Goal: Book appointment/travel/reservation

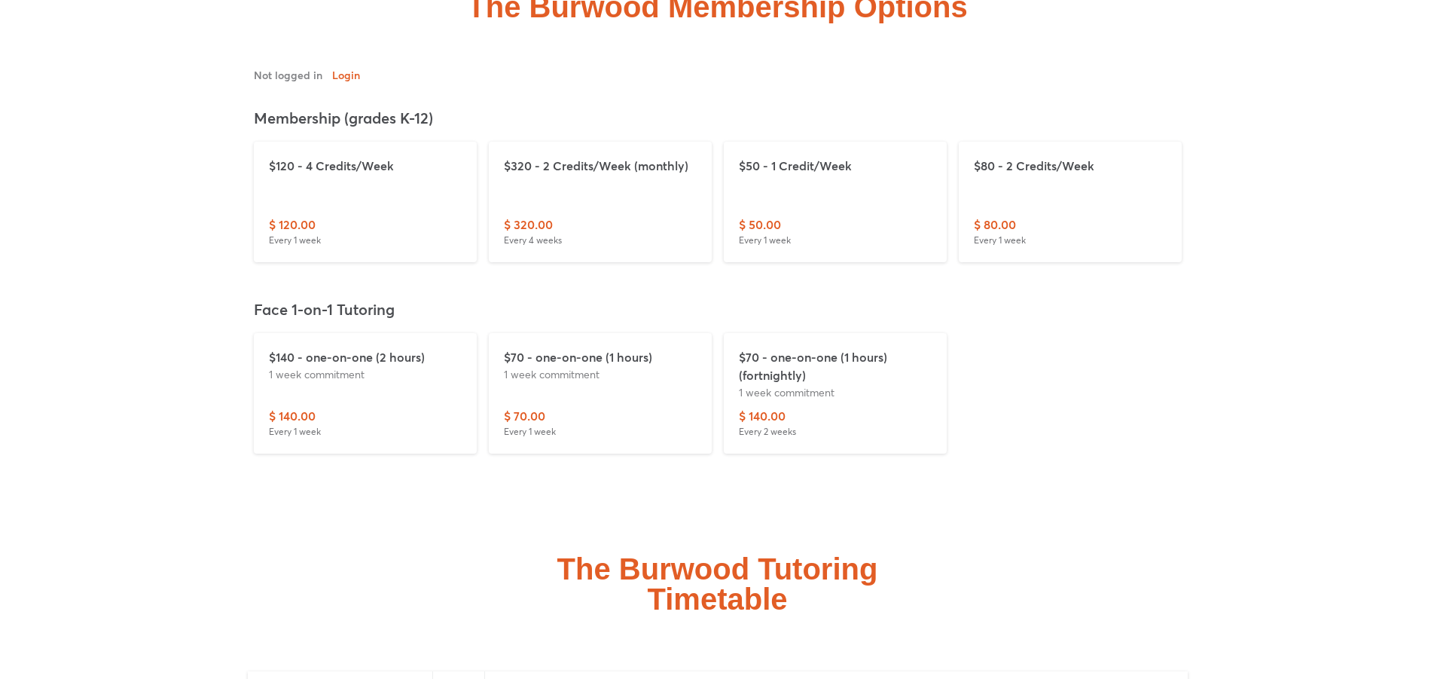
scroll to position [4899, 0]
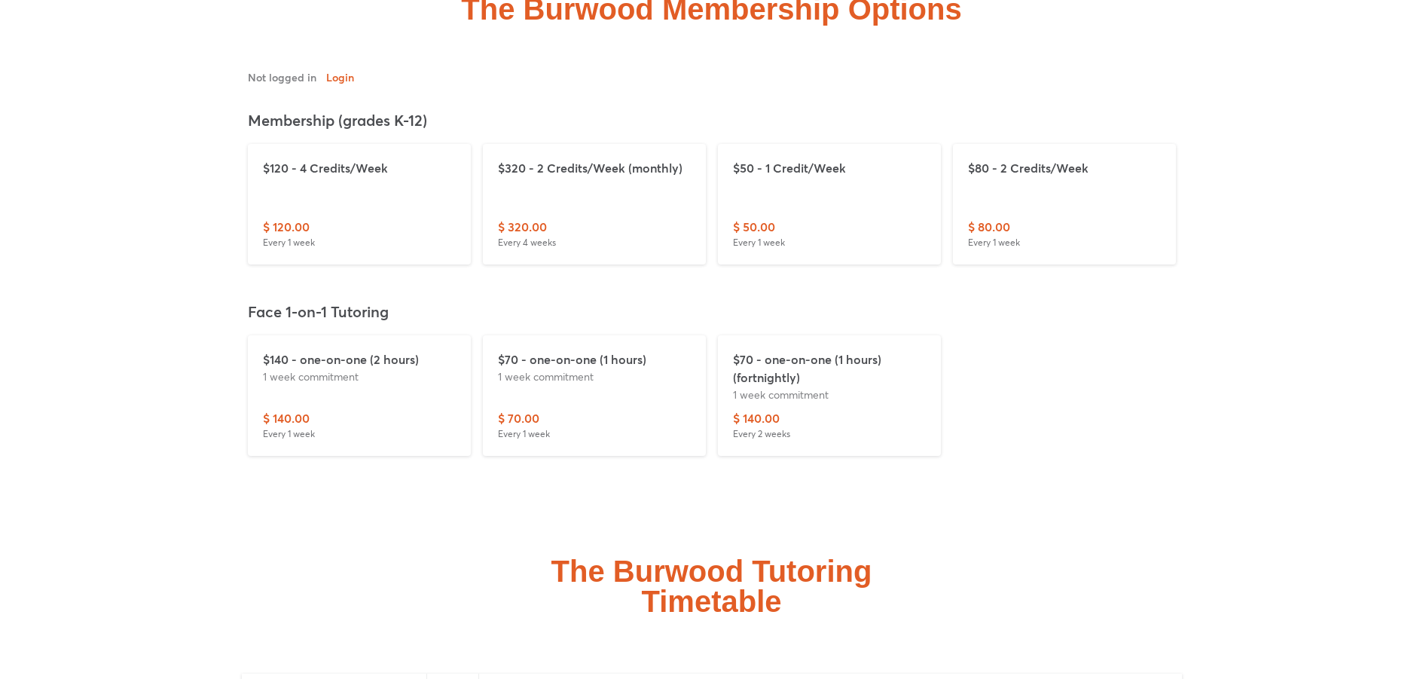
click at [301, 191] on div "$120 - 4 Credits/Week" at bounding box center [359, 188] width 193 height 59
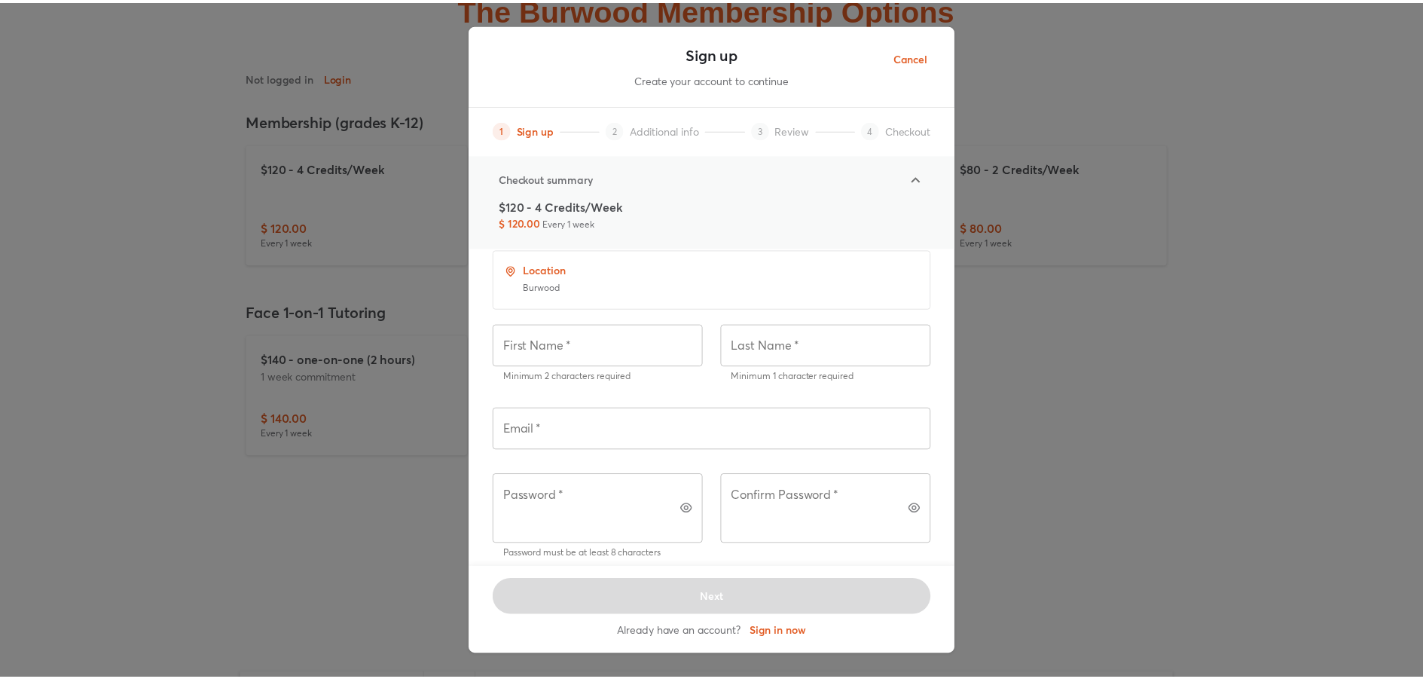
scroll to position [108, 0]
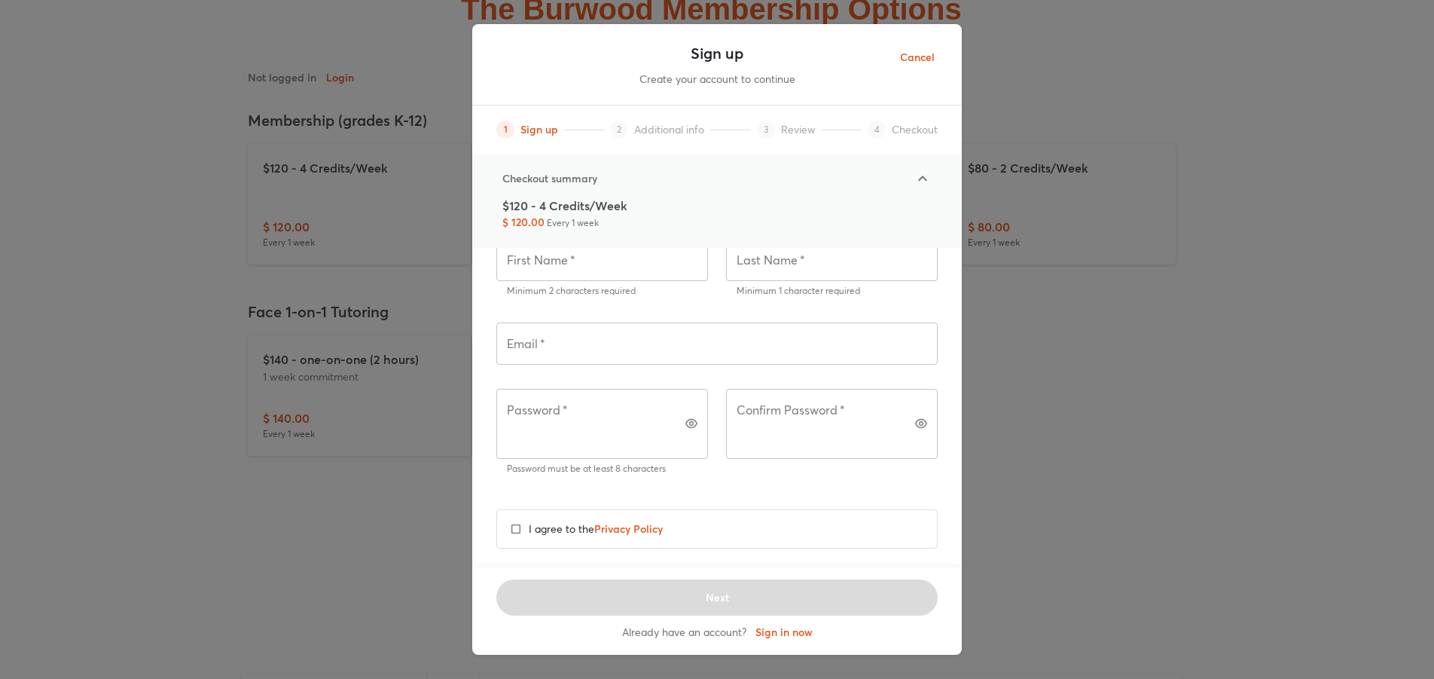
click at [909, 66] on span "Cancel" at bounding box center [917, 57] width 35 height 19
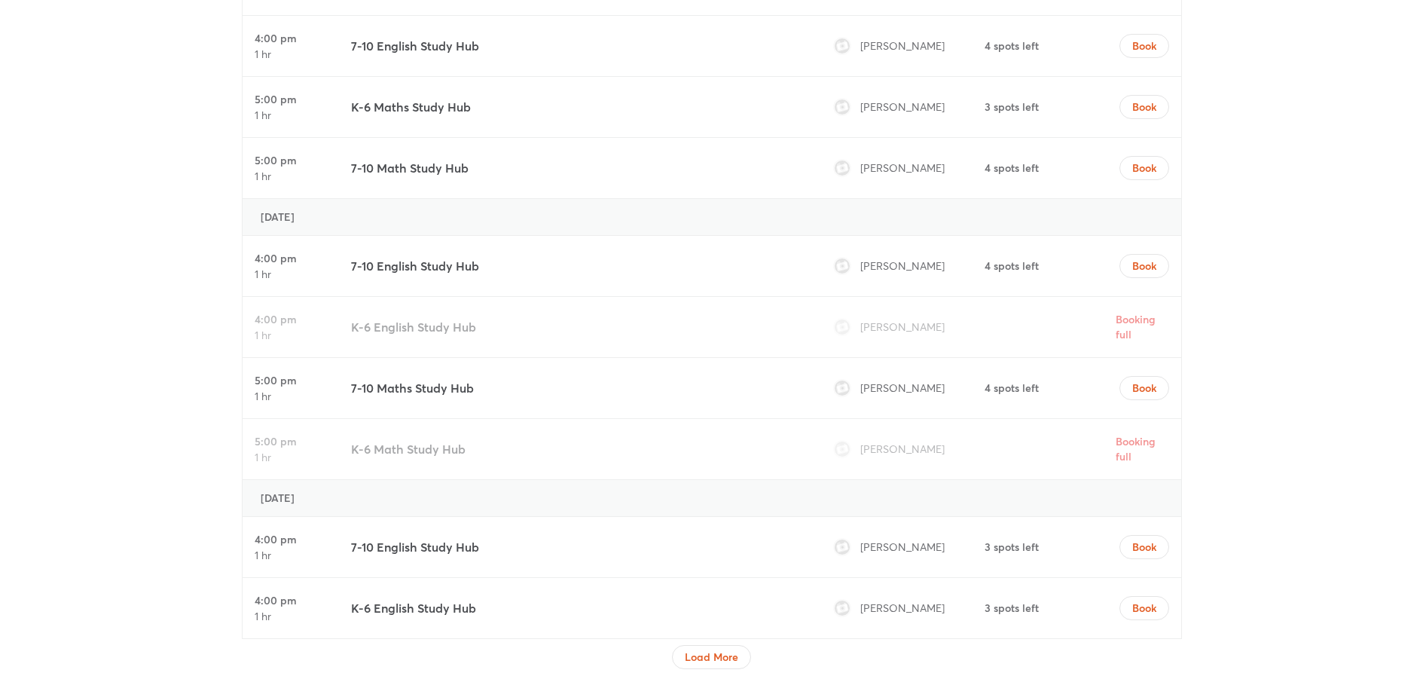
scroll to position [6157, 0]
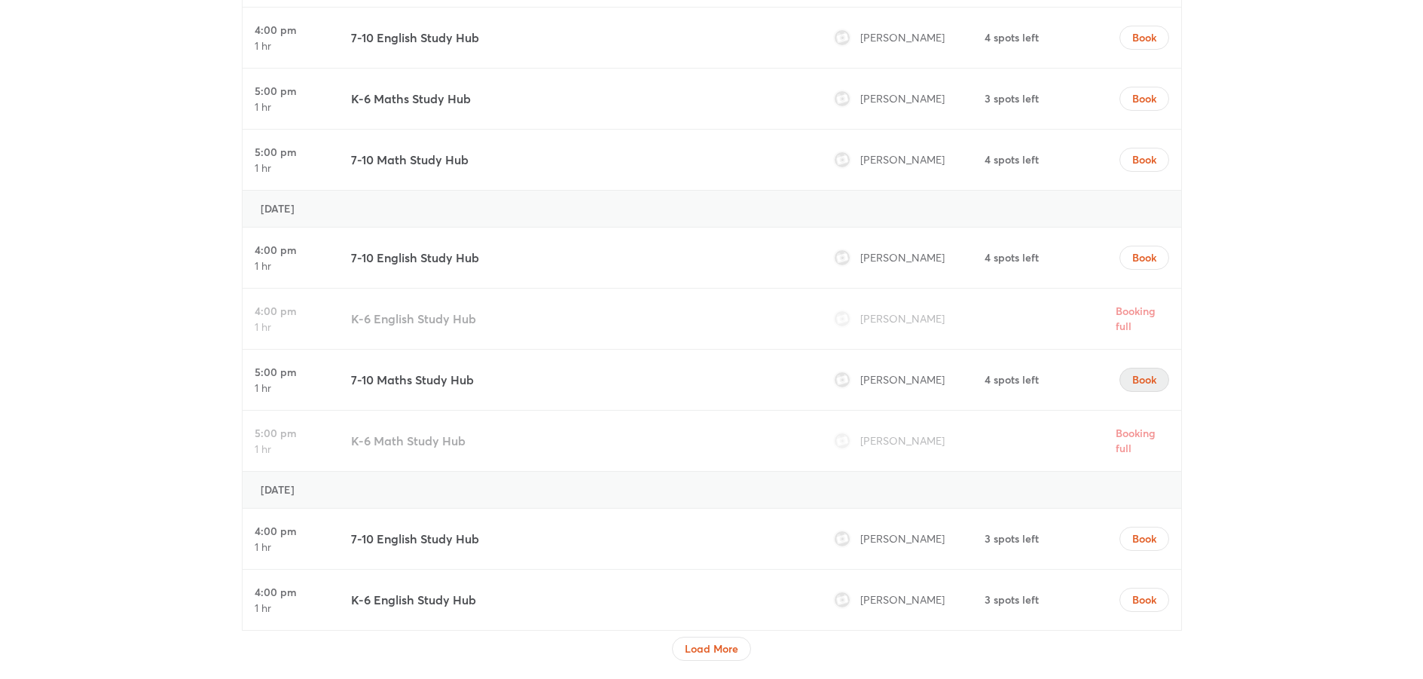
click at [1153, 374] on span "Book" at bounding box center [1144, 379] width 24 height 15
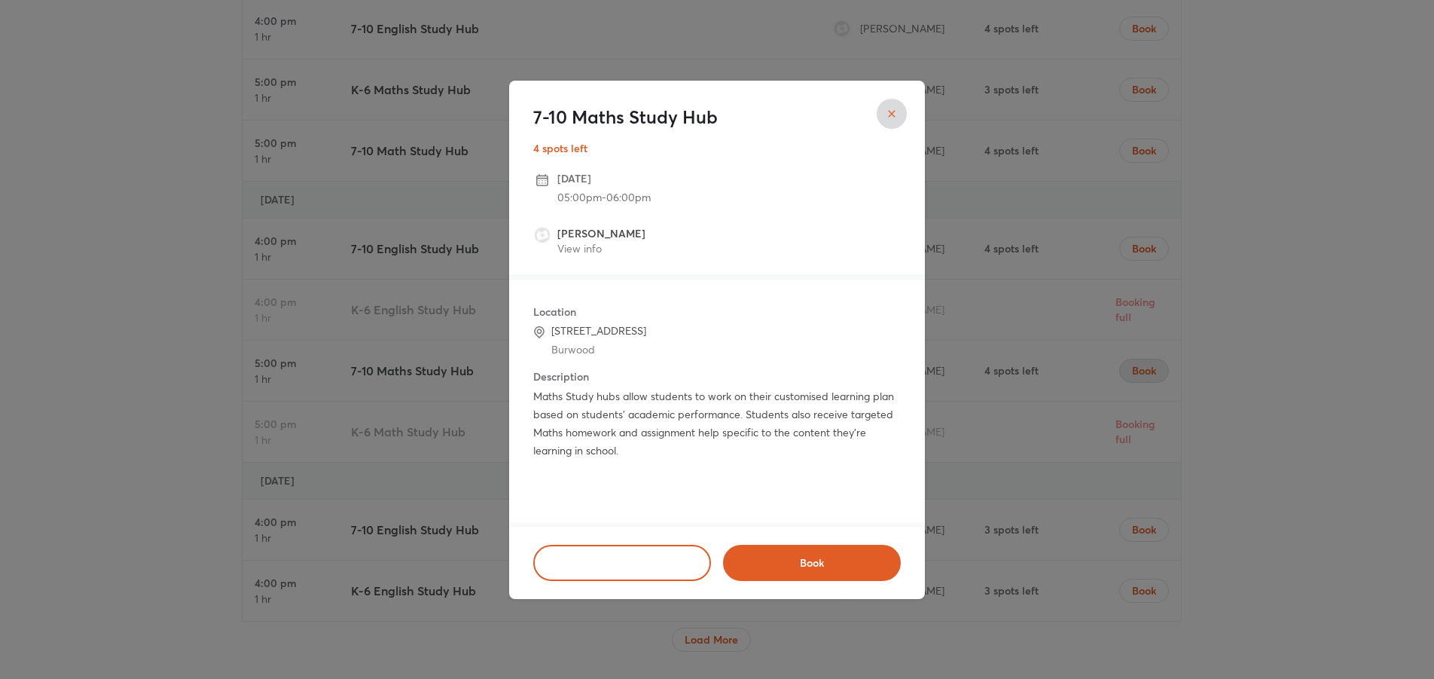
click at [433, 473] on div "7-10 Maths Study Hub 4 spots left [DATE] 05:00pm - 06:00pm [PERSON_NAME] View i…" at bounding box center [717, 339] width 1434 height 679
click at [902, 117] on button "close" at bounding box center [892, 114] width 30 height 30
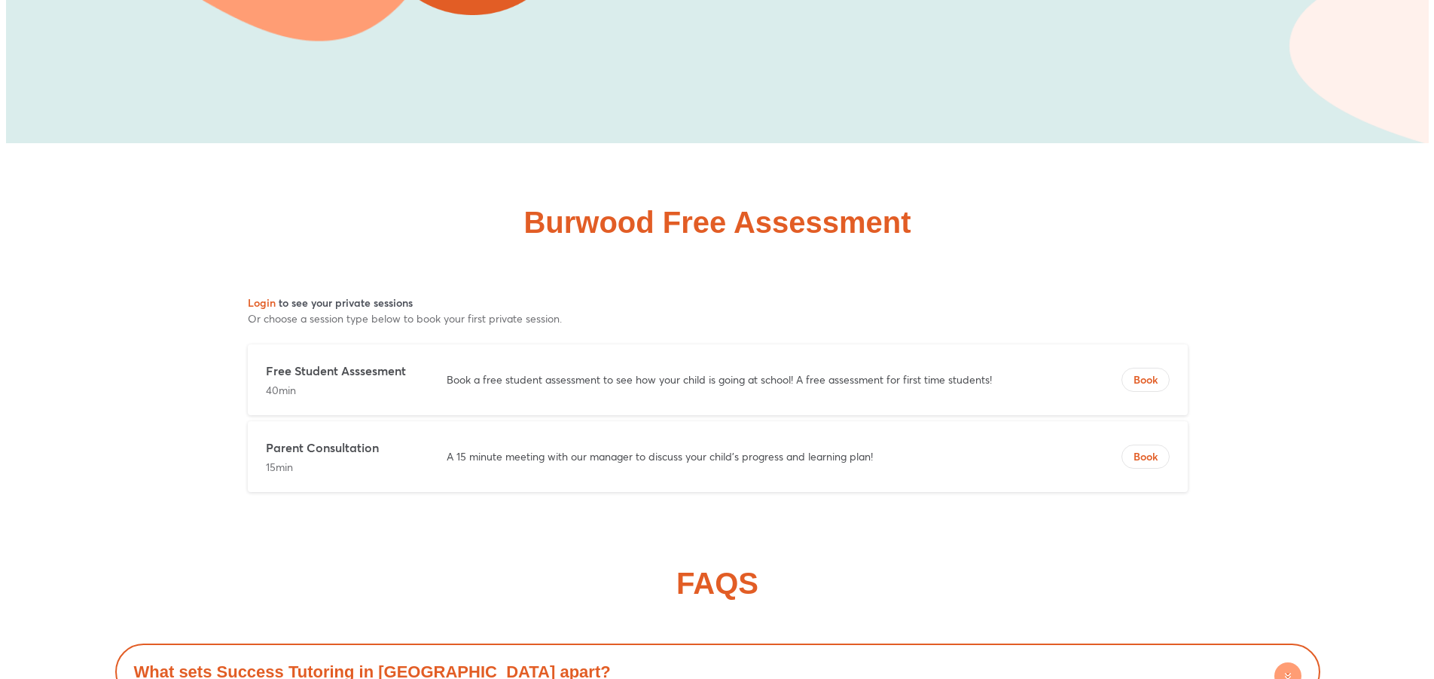
scroll to position [8754, 0]
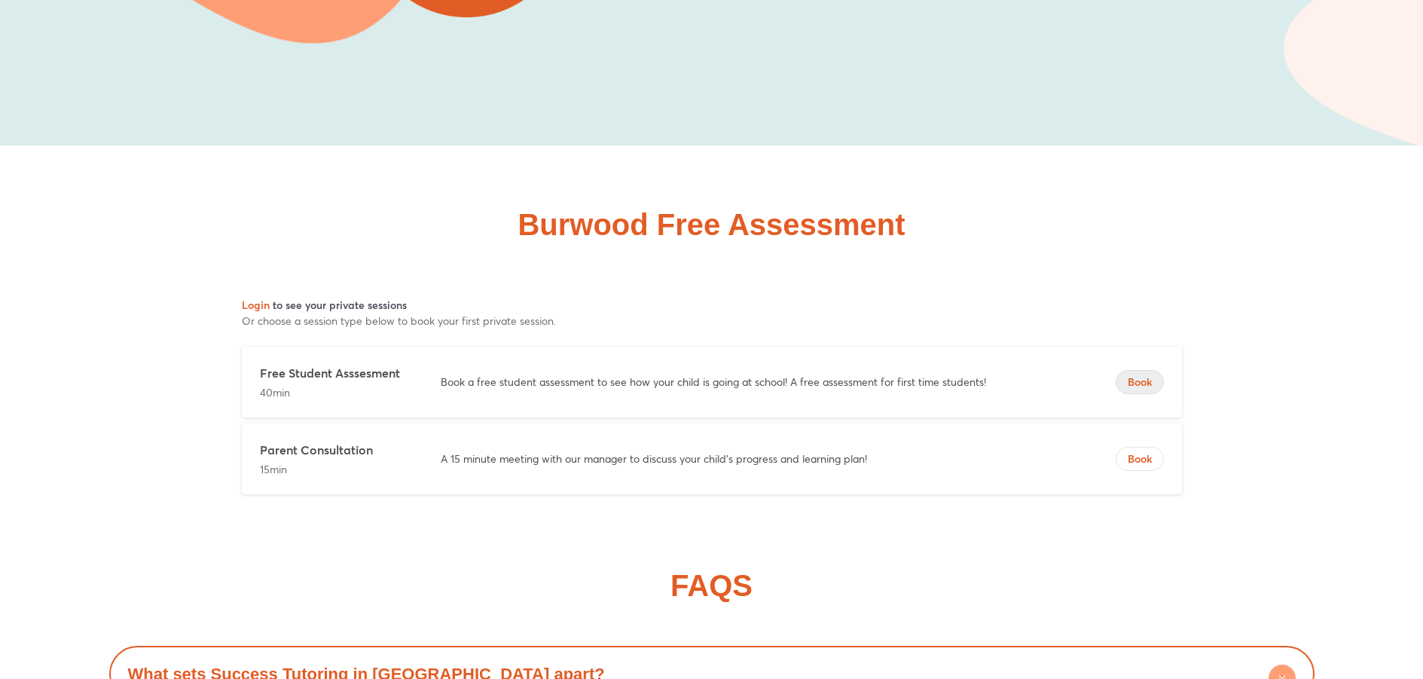
click at [1132, 374] on span "Book" at bounding box center [1140, 381] width 47 height 15
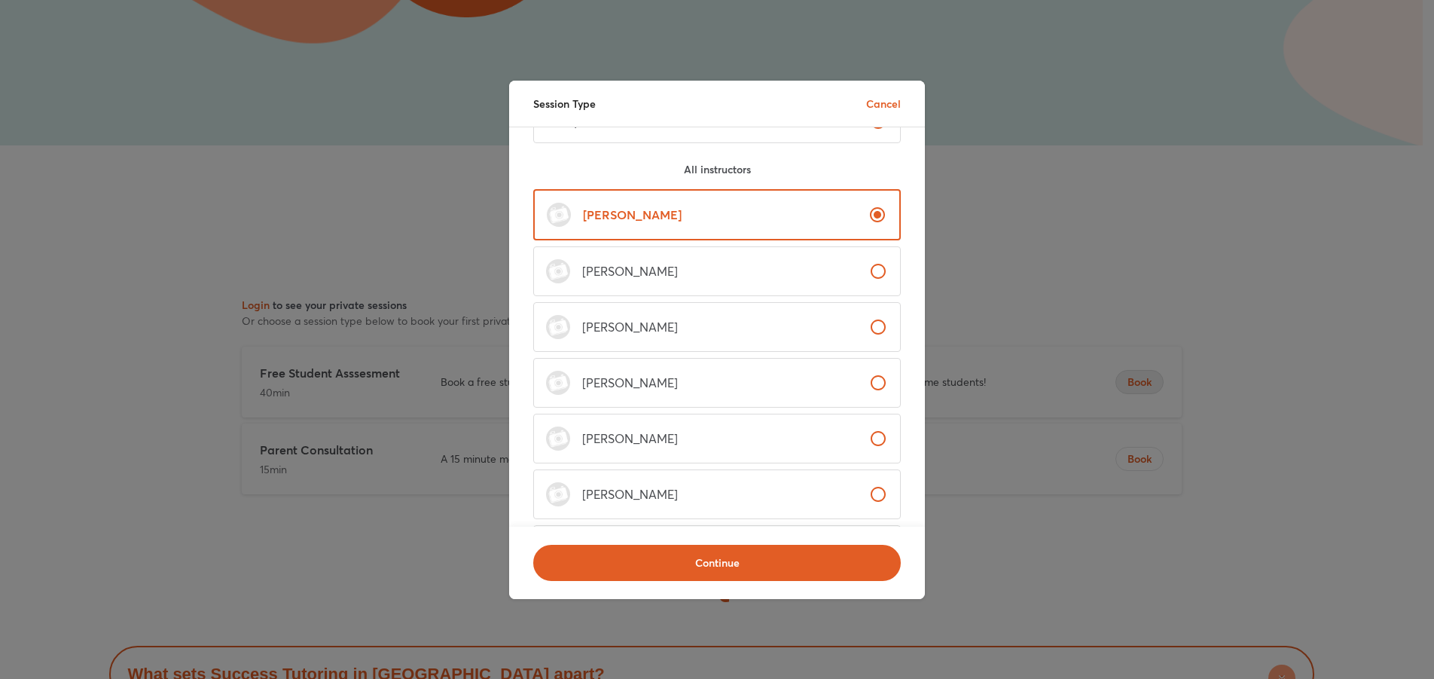
scroll to position [150, 0]
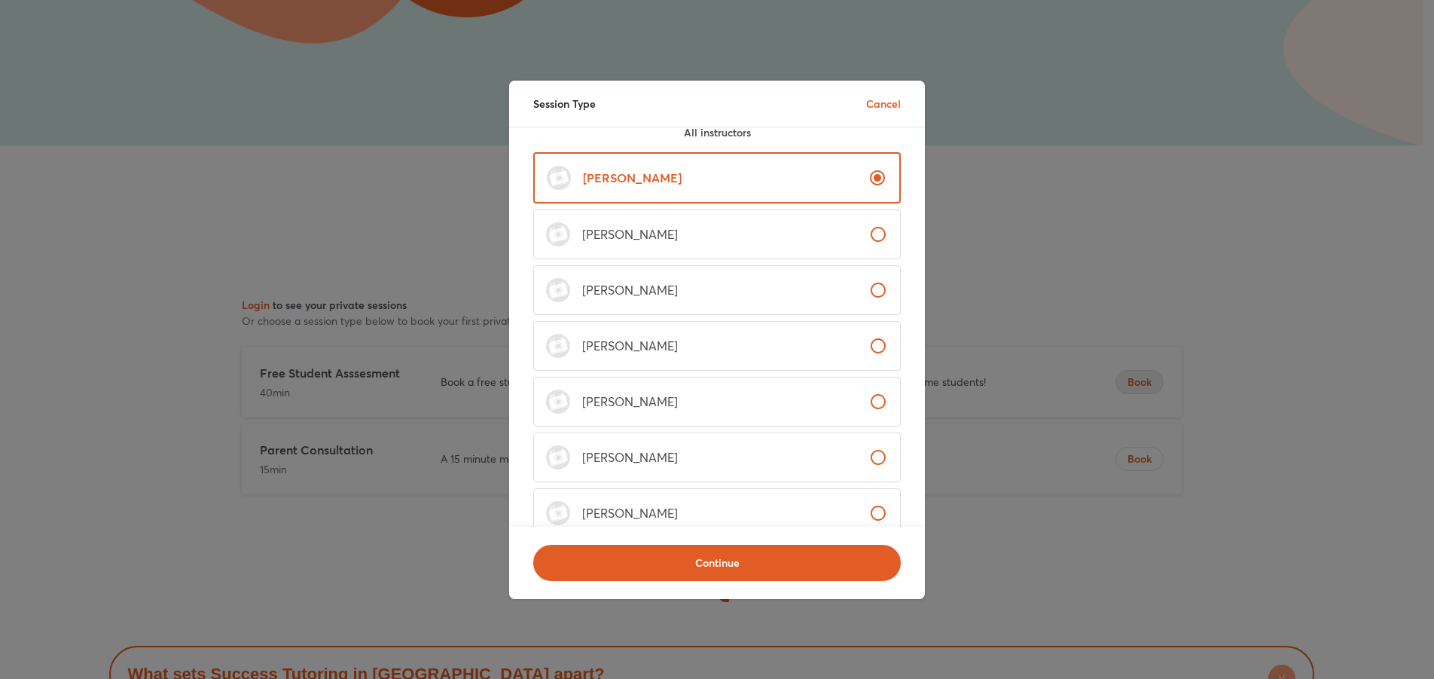
click at [701, 235] on label "[PERSON_NAME]" at bounding box center [717, 234] width 368 height 50
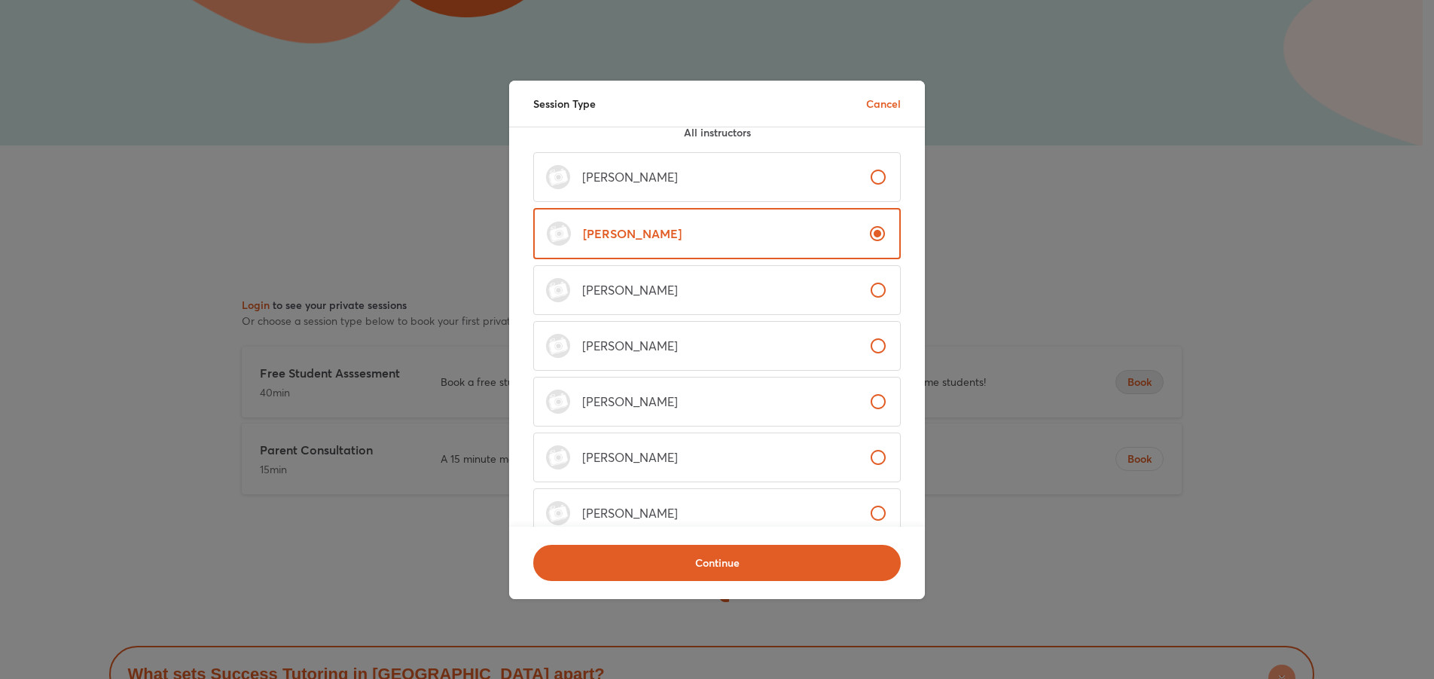
click at [828, 184] on label "[PERSON_NAME]" at bounding box center [717, 177] width 368 height 50
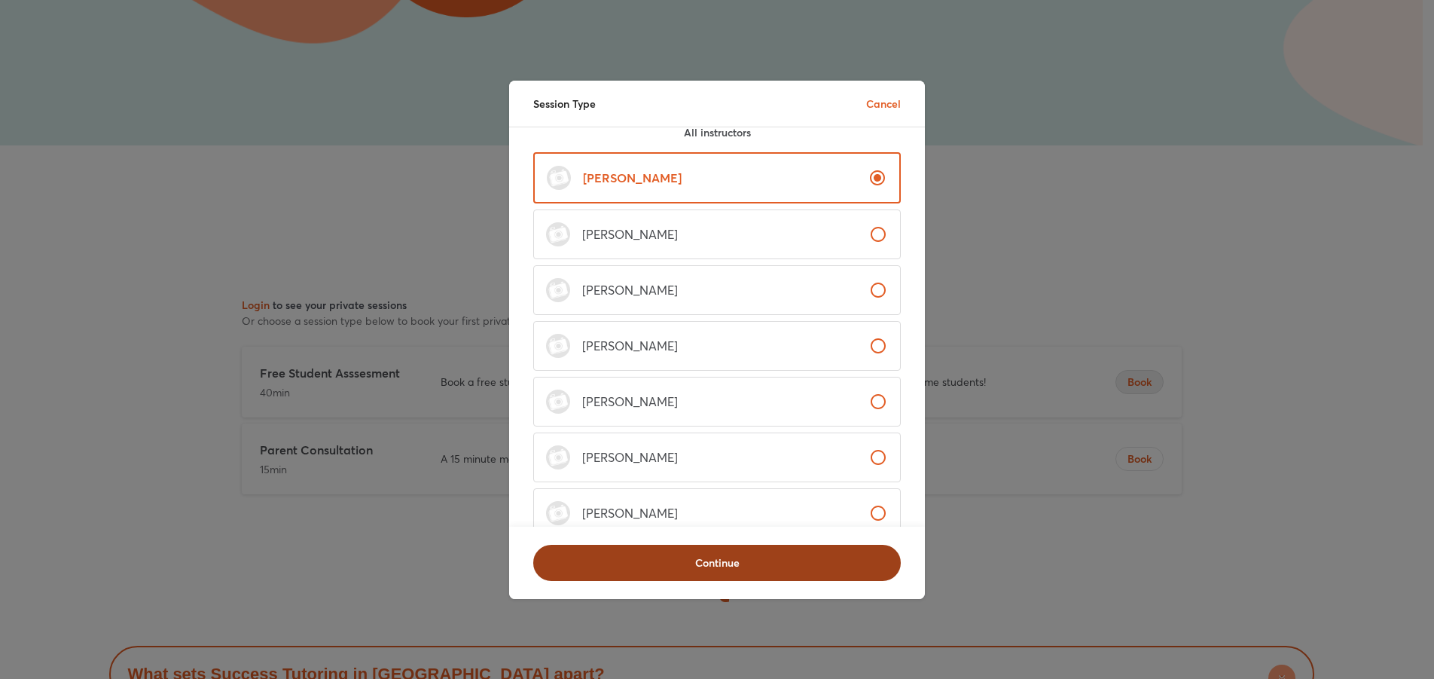
click at [782, 564] on button "Continue" at bounding box center [717, 563] width 368 height 36
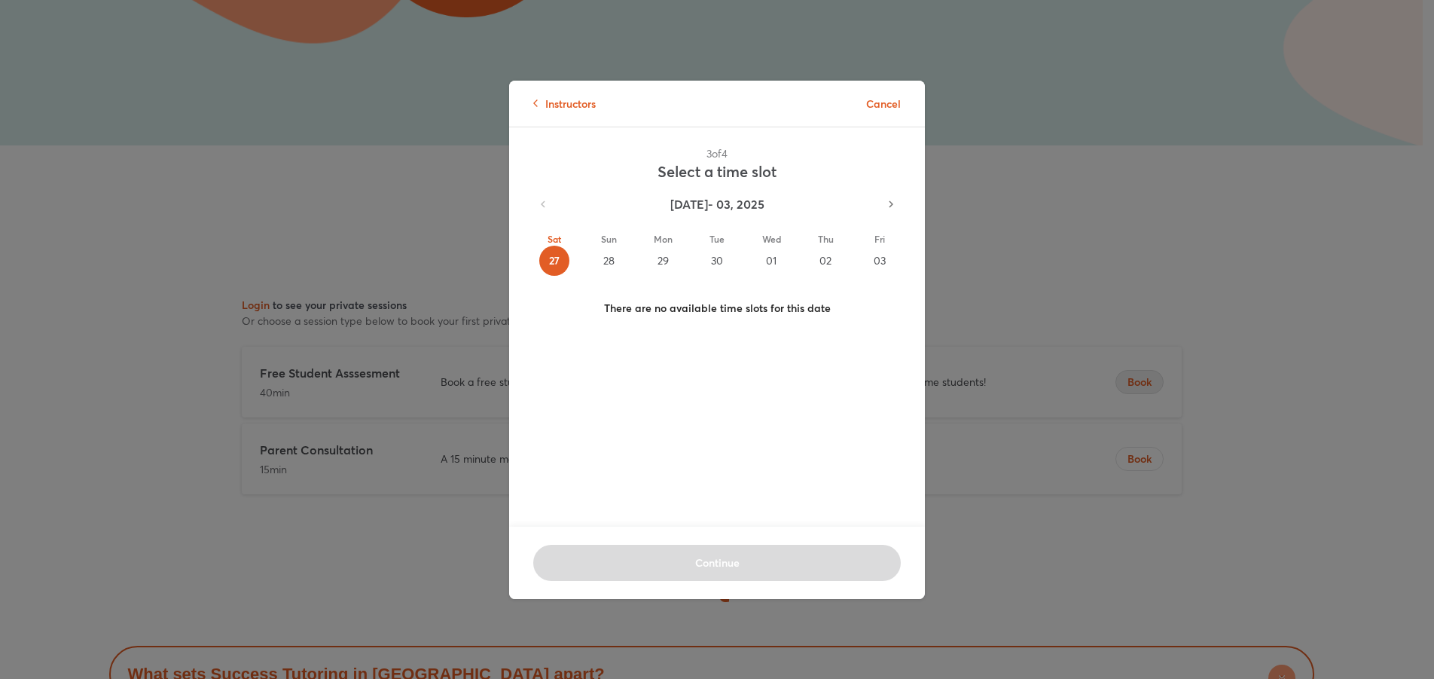
click at [611, 255] on div "28" at bounding box center [609, 261] width 30 height 30
click at [878, 103] on p "Cancel" at bounding box center [883, 104] width 35 height 16
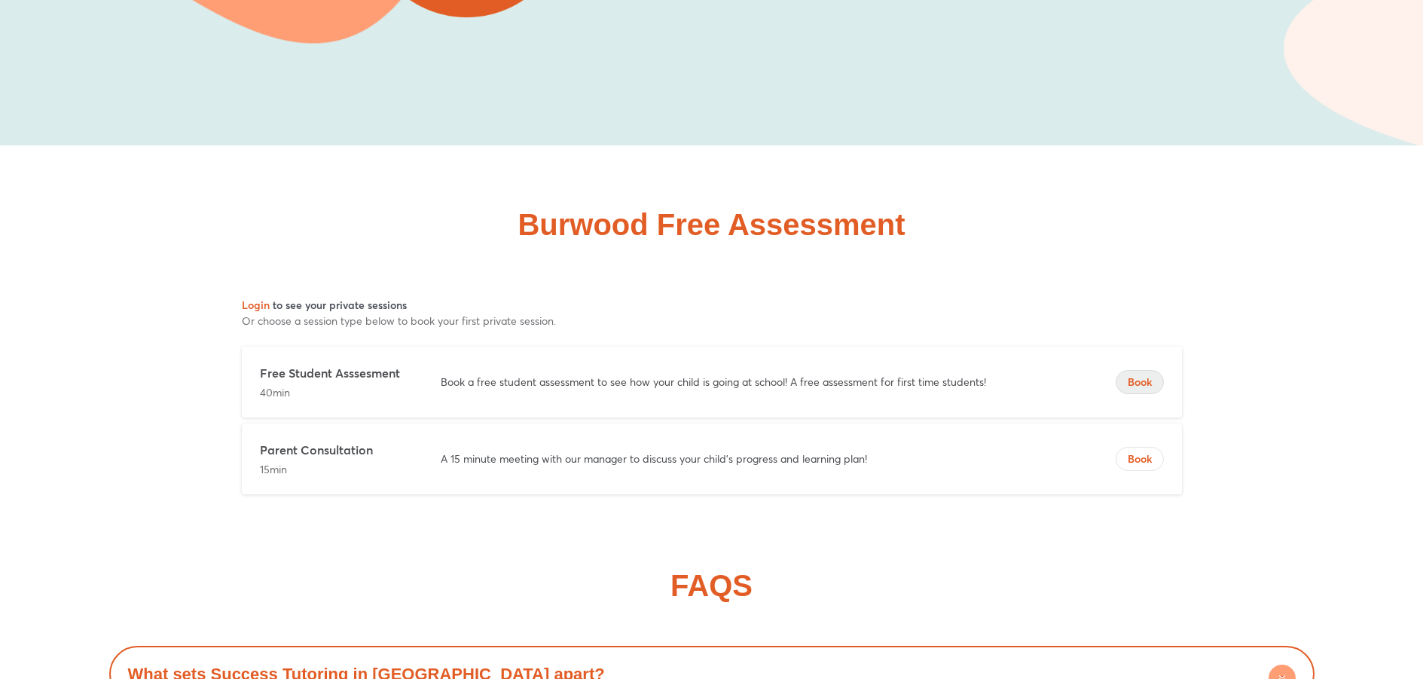
click at [1131, 374] on span "Book" at bounding box center [1140, 381] width 47 height 15
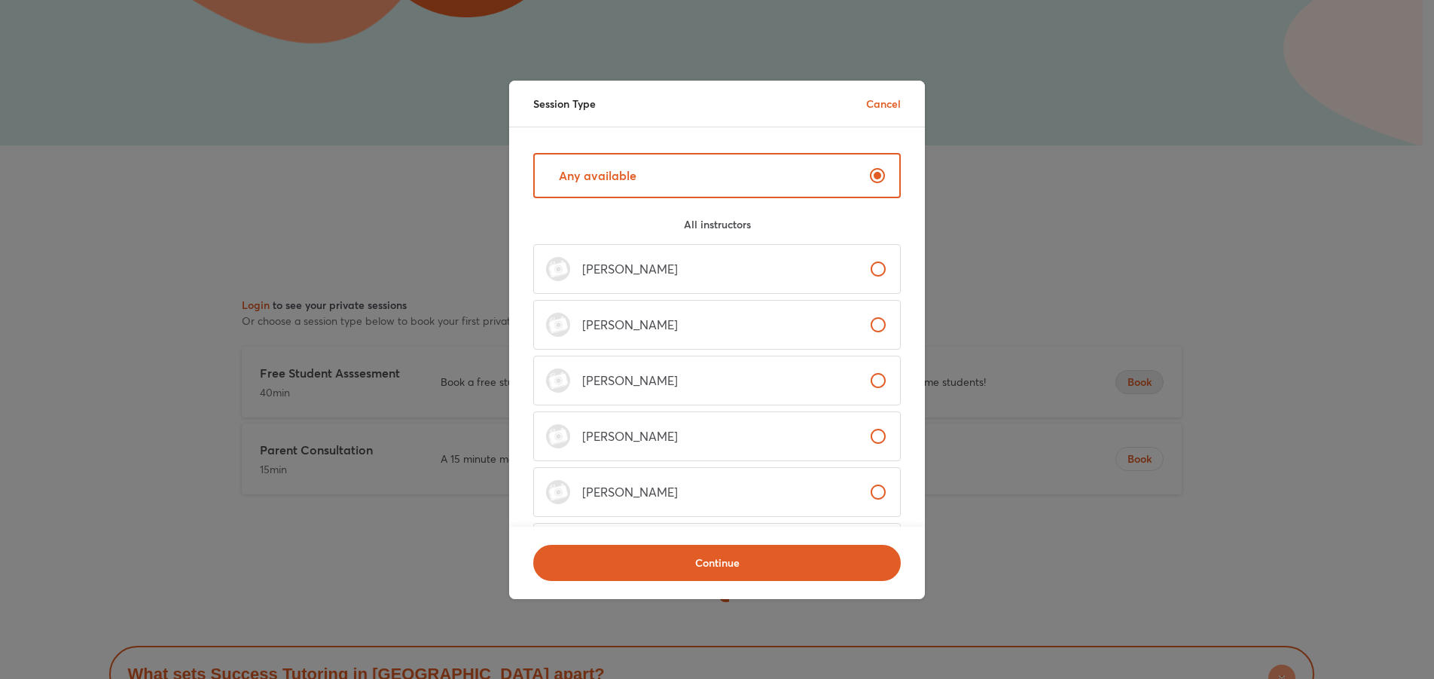
scroll to position [63, 0]
click at [690, 276] on label "[PERSON_NAME]" at bounding box center [717, 266] width 368 height 50
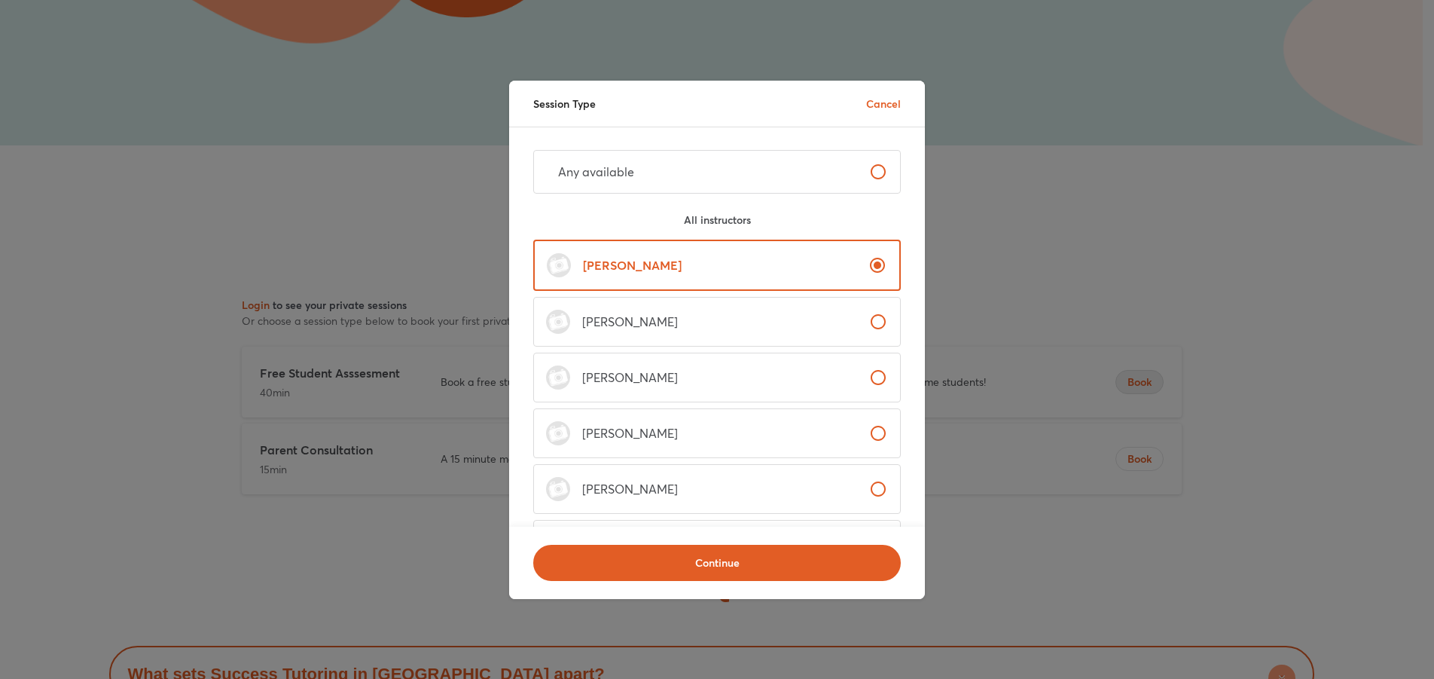
click at [719, 337] on label "[PERSON_NAME]" at bounding box center [717, 322] width 368 height 50
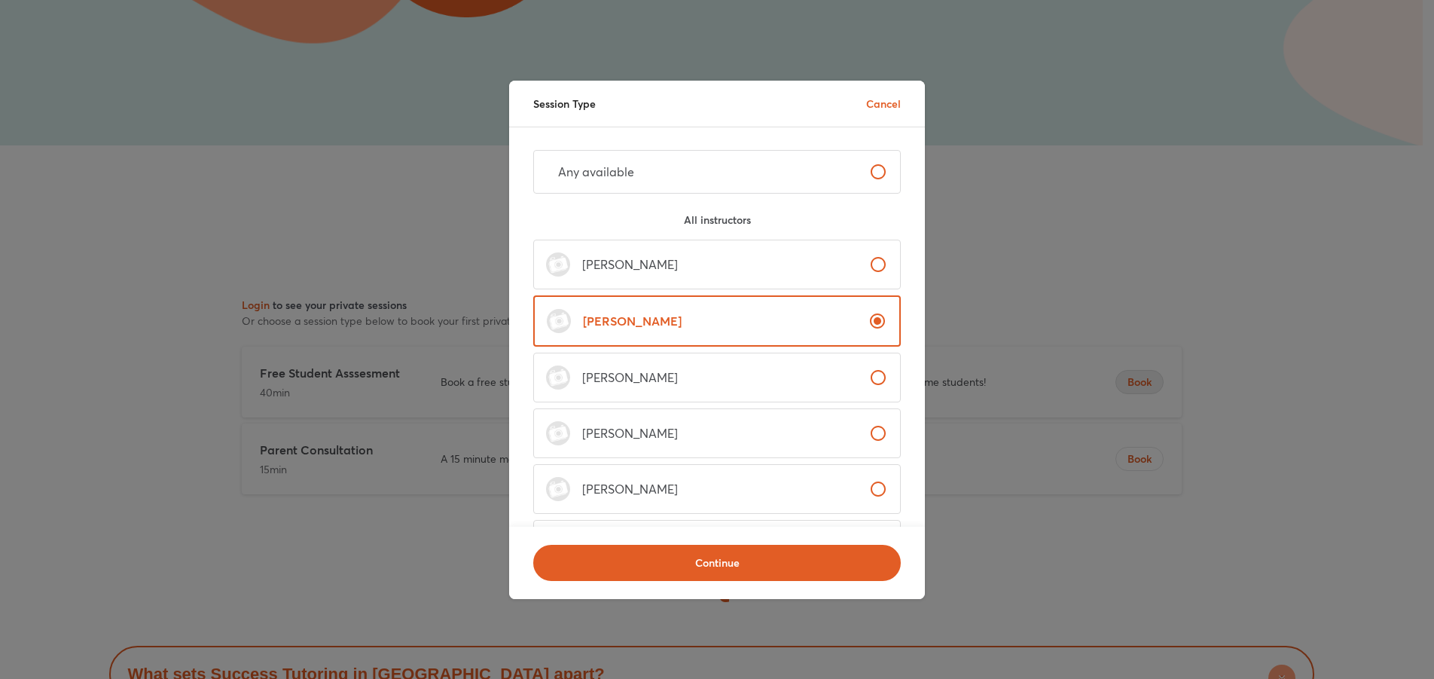
click at [689, 433] on label "[PERSON_NAME]" at bounding box center [717, 433] width 368 height 50
click at [681, 466] on label "[PERSON_NAME]" at bounding box center [717, 490] width 368 height 50
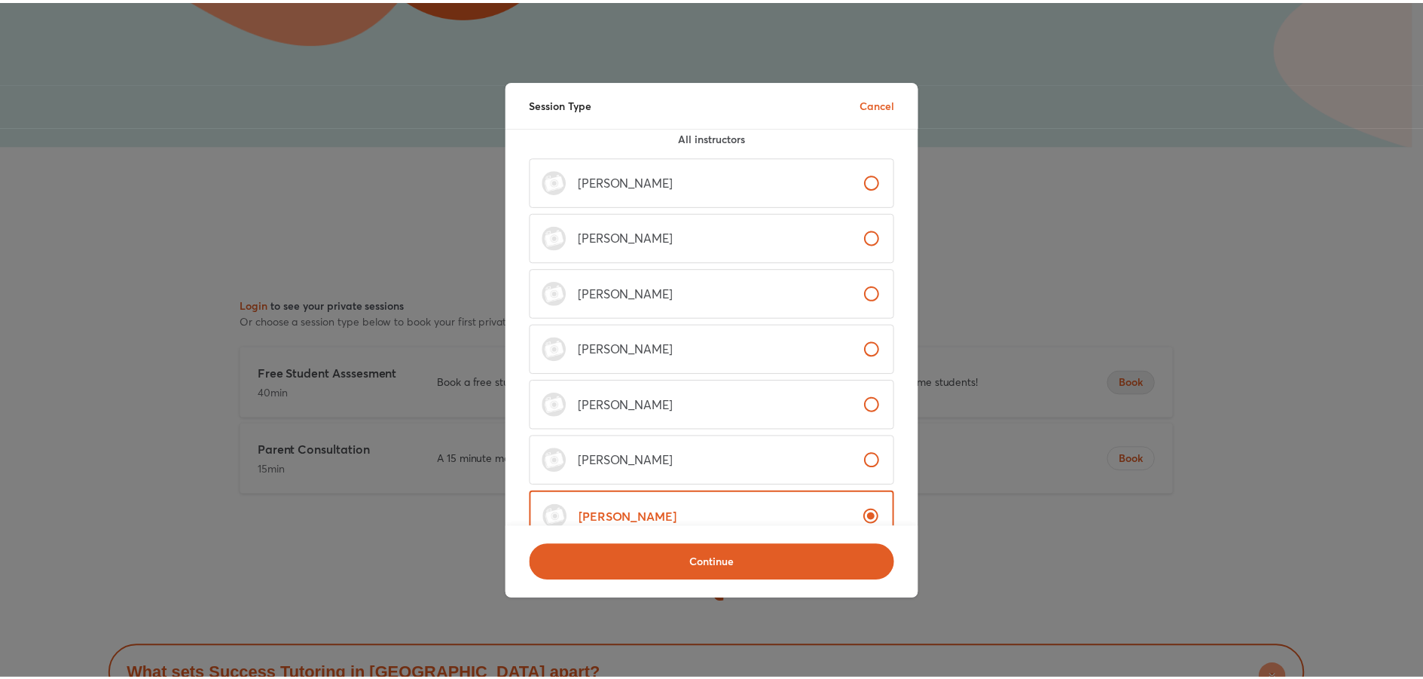
scroll to position [133, 0]
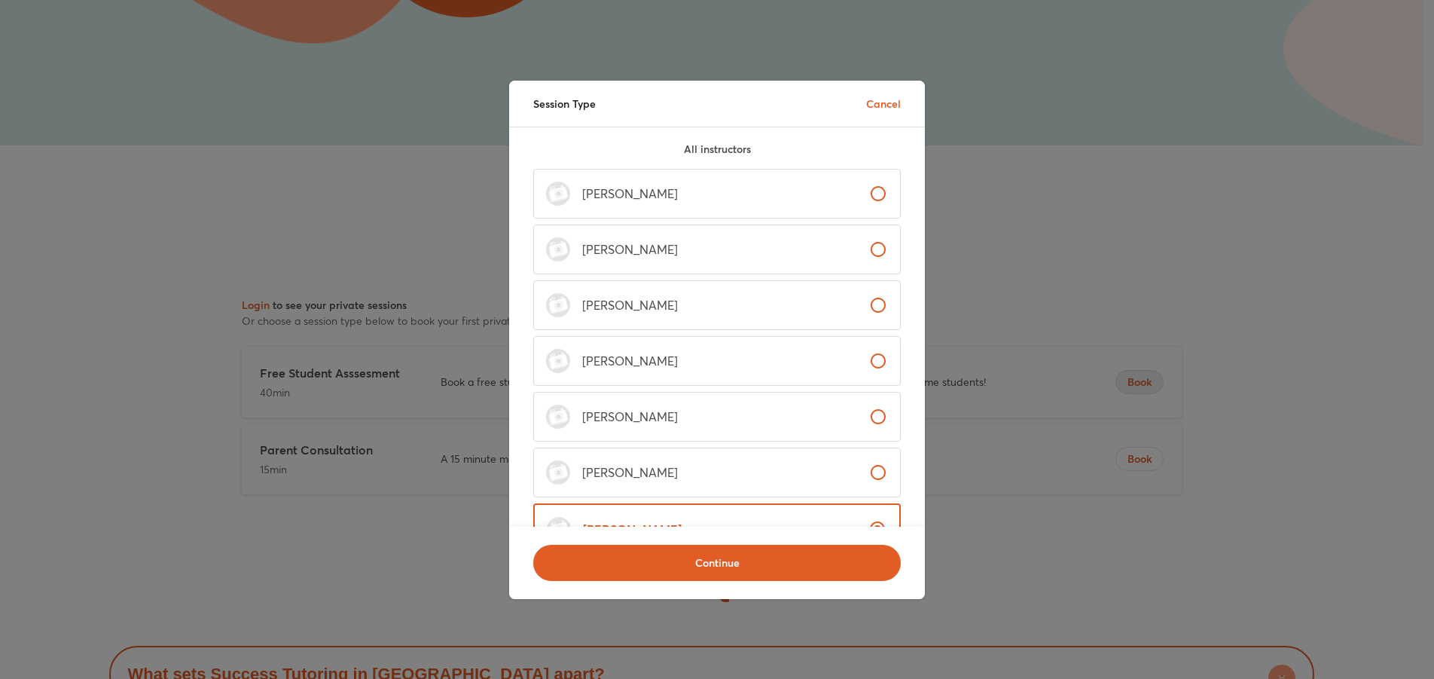
click at [697, 195] on label "[PERSON_NAME]" at bounding box center [717, 194] width 368 height 50
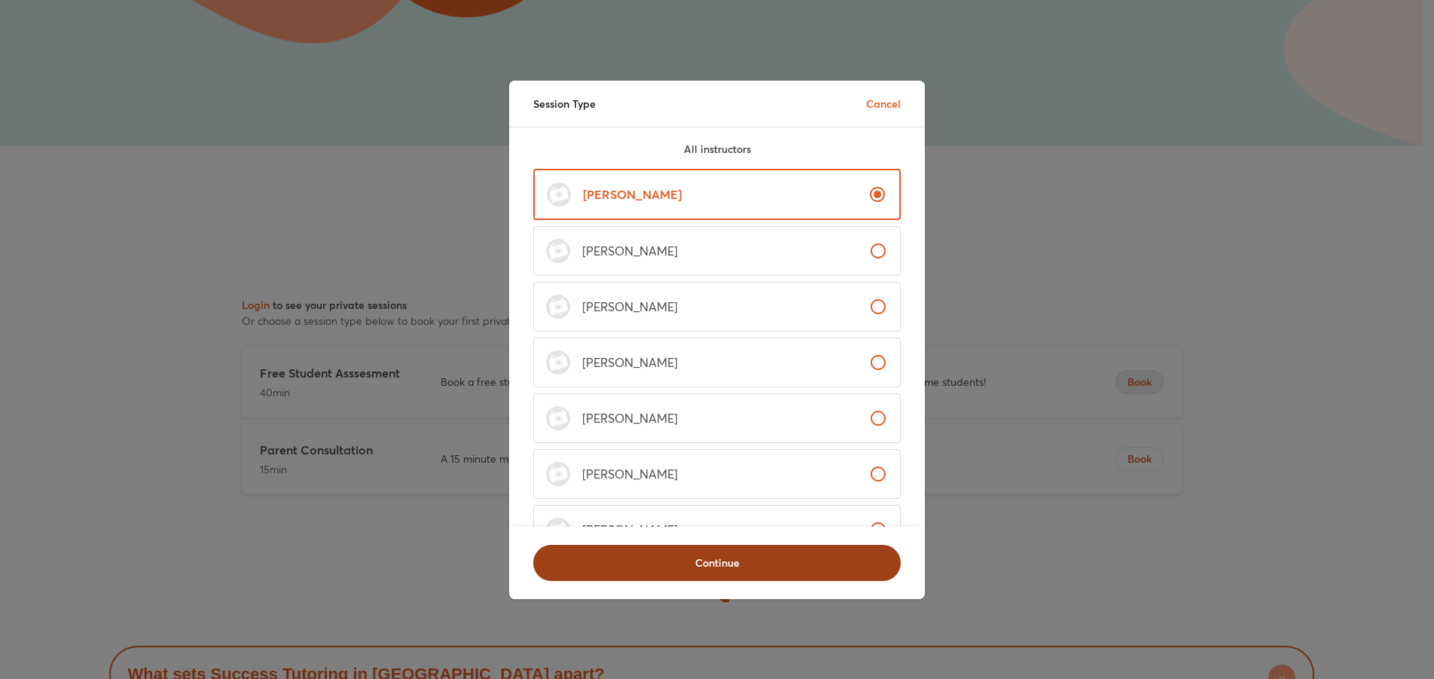
click at [701, 563] on button "Continue" at bounding box center [717, 563] width 368 height 36
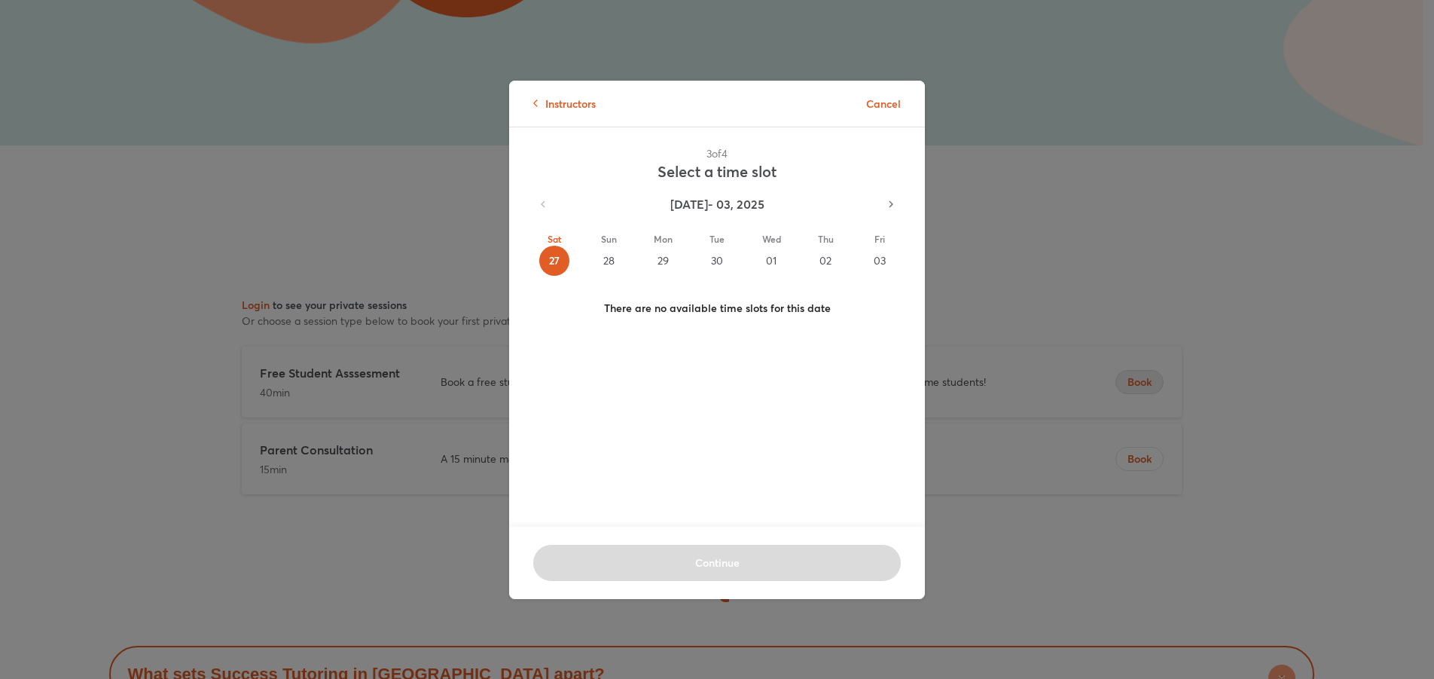
click at [595, 262] on div "28" at bounding box center [609, 261] width 30 height 30
click at [659, 261] on div "29" at bounding box center [663, 261] width 30 height 30
click at [548, 256] on div "27" at bounding box center [554, 261] width 30 height 30
click at [872, 262] on div "03" at bounding box center [880, 261] width 30 height 30
click at [820, 261] on div "02" at bounding box center [826, 261] width 30 height 30
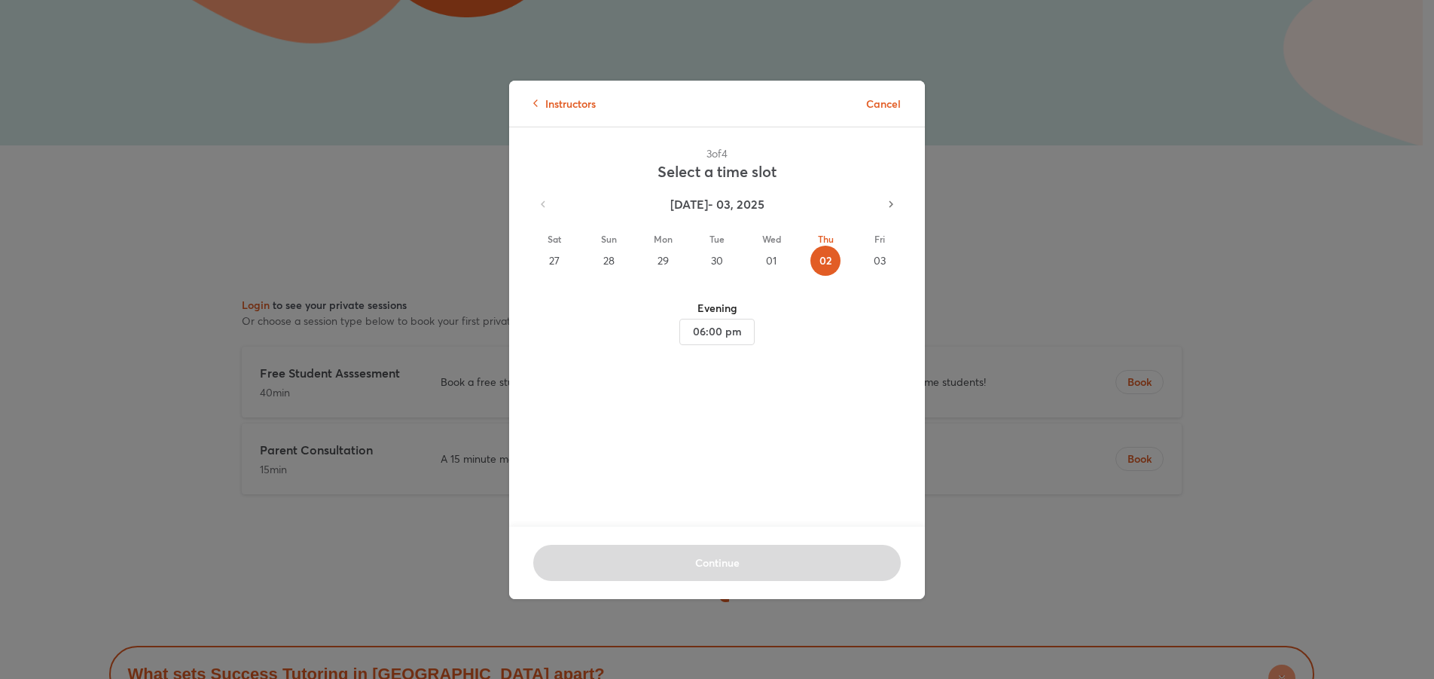
click at [772, 263] on div "01" at bounding box center [771, 261] width 30 height 30
click at [718, 264] on div "30" at bounding box center [717, 261] width 30 height 30
click at [655, 263] on div "29" at bounding box center [663, 261] width 30 height 30
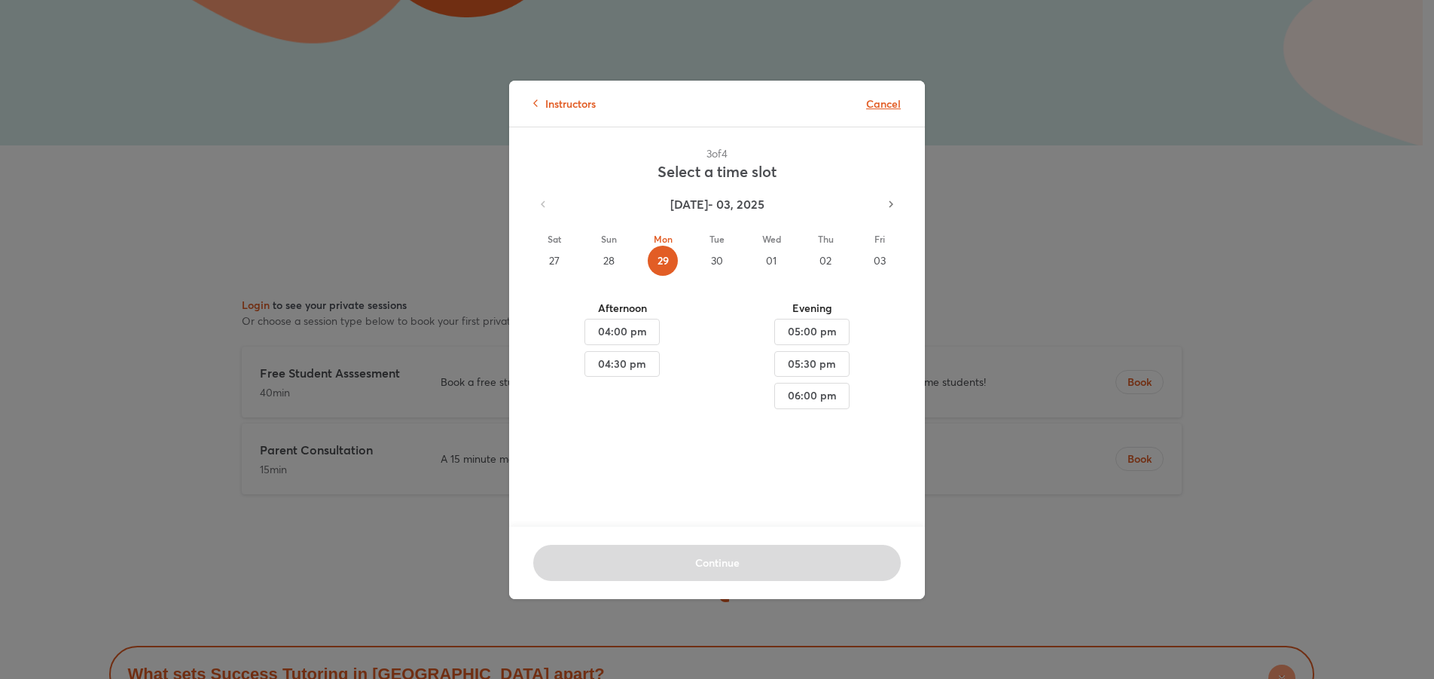
click at [886, 105] on p "Cancel" at bounding box center [883, 104] width 35 height 16
